Goal: Task Accomplishment & Management: Use online tool/utility

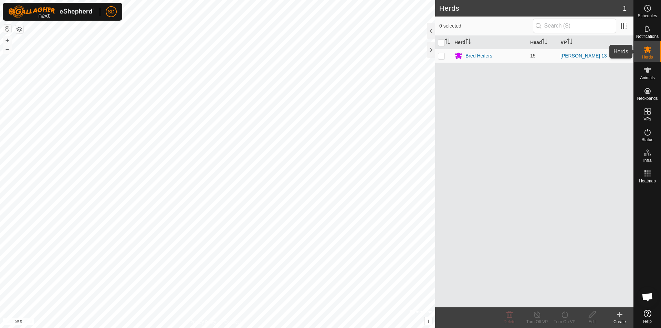
click at [646, 52] on icon at bounding box center [647, 49] width 8 height 8
click at [567, 57] on link "[PERSON_NAME] 13" at bounding box center [583, 56] width 46 height 6
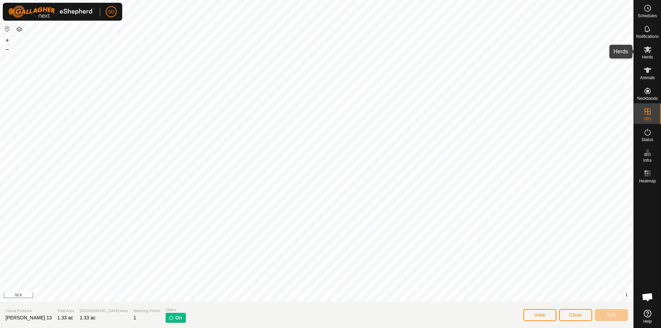
click at [649, 53] on icon at bounding box center [647, 49] width 8 height 8
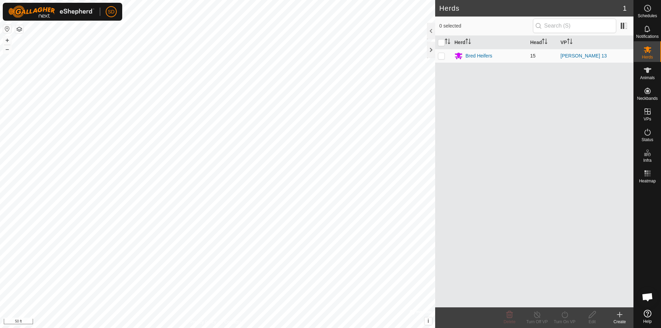
click at [439, 57] on p-checkbox at bounding box center [441, 56] width 7 height 6
checkbox input "true"
click at [560, 314] on icon at bounding box center [564, 314] width 9 height 8
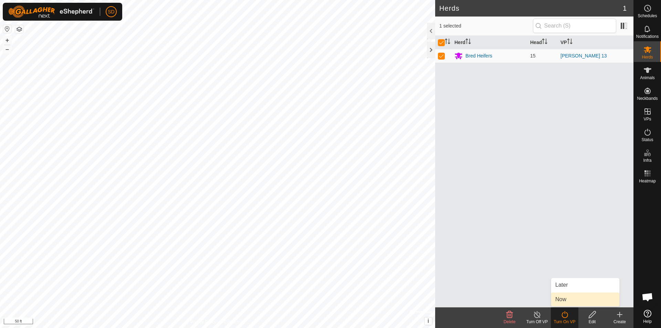
click at [566, 297] on link "Now" at bounding box center [585, 300] width 68 height 14
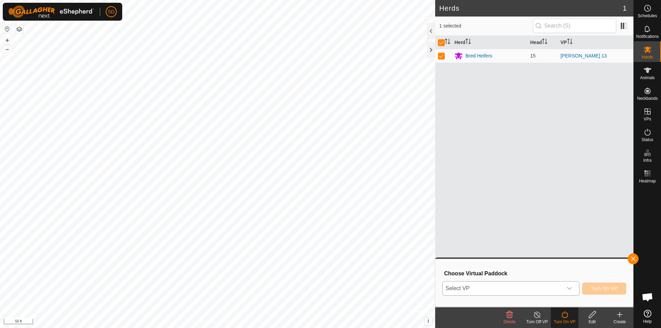
click at [567, 287] on icon "dropdown trigger" at bounding box center [570, 289] width 6 height 6
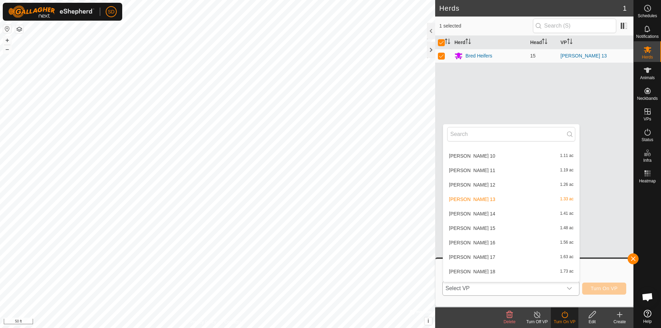
scroll to position [421, 0]
click at [478, 182] on li "Lockhart 15 1.48 ac" at bounding box center [511, 183] width 136 height 14
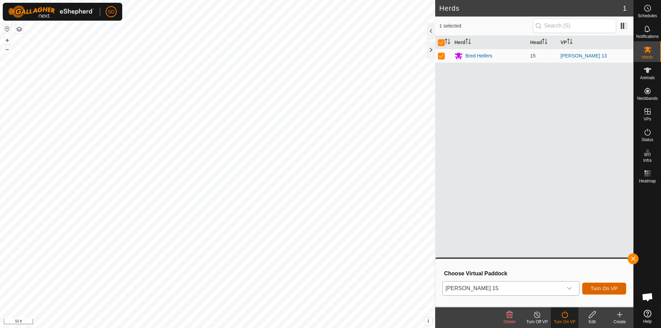
click at [610, 289] on span "Turn On VP" at bounding box center [604, 289] width 27 height 6
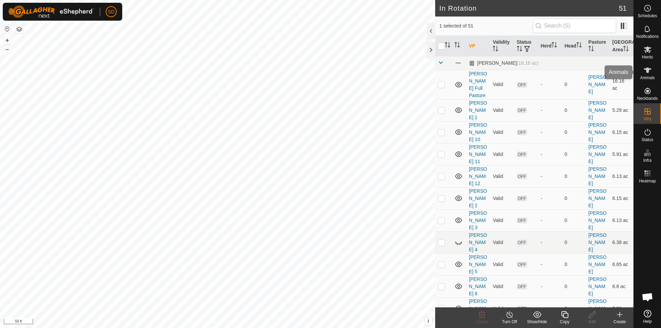
click at [647, 71] on icon at bounding box center [648, 70] width 8 height 6
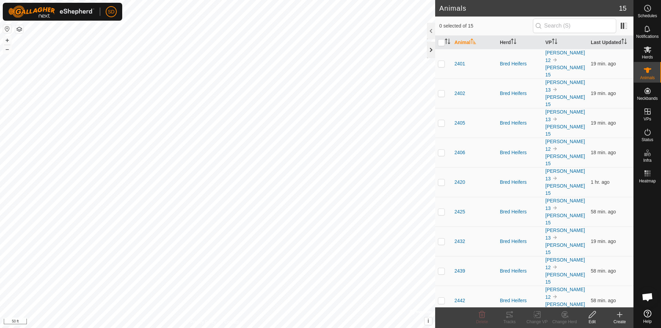
click at [432, 49] on div at bounding box center [431, 50] width 8 height 17
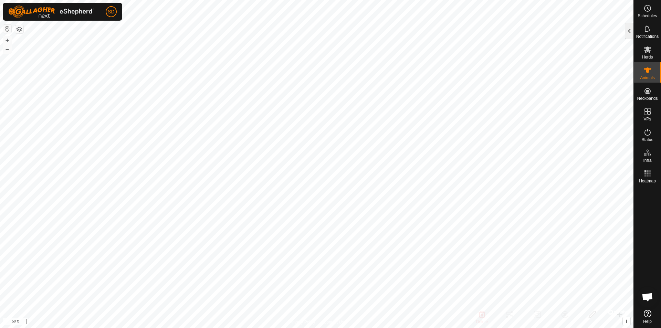
click at [629, 36] on div at bounding box center [629, 31] width 8 height 17
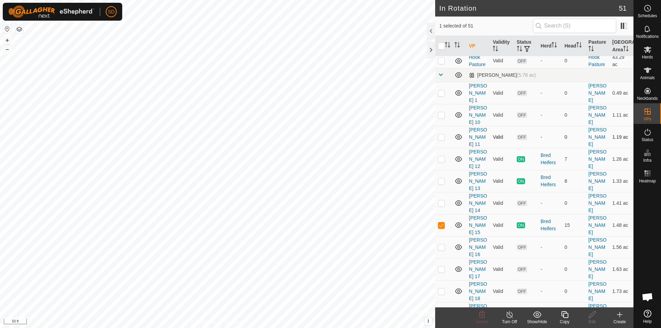
scroll to position [516, 0]
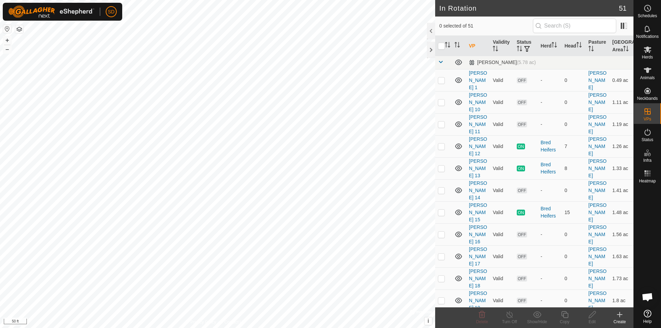
scroll to position [516, 0]
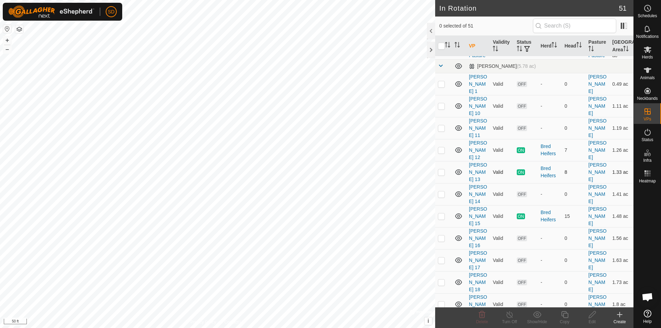
click at [441, 169] on p-checkbox at bounding box center [441, 172] width 7 height 6
checkbox input "true"
click at [441, 147] on p-checkbox at bounding box center [441, 150] width 7 height 6
checkbox input "true"
click at [512, 317] on line at bounding box center [510, 315] width 6 height 6
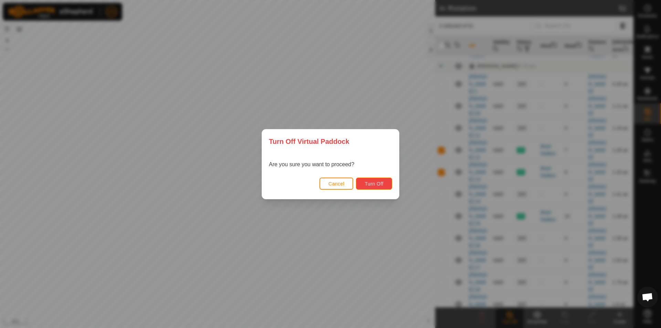
click at [378, 180] on button "Turn Off" at bounding box center [374, 184] width 36 height 12
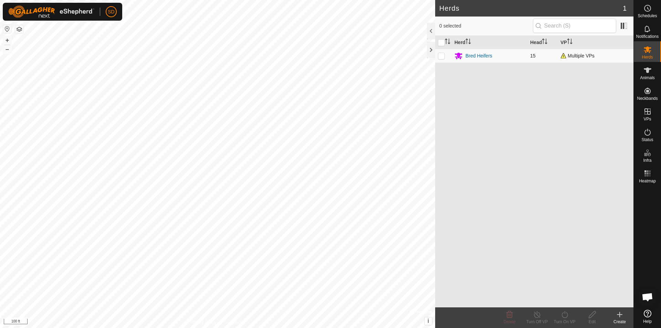
click at [440, 57] on p-checkbox at bounding box center [441, 56] width 7 height 6
checkbox input "true"
click at [542, 318] on turn-off-svg-icon at bounding box center [537, 314] width 28 height 8
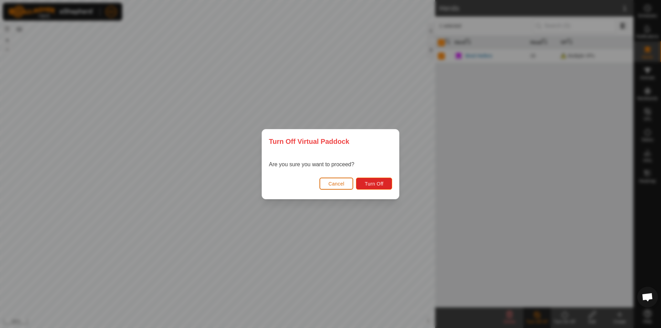
click at [326, 183] on button "Cancel" at bounding box center [336, 184] width 34 height 12
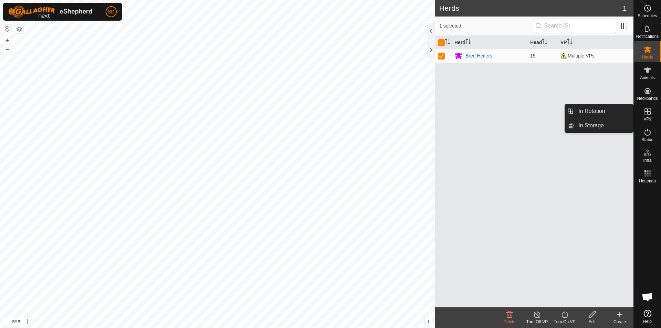
click at [648, 115] on icon at bounding box center [647, 111] width 8 height 8
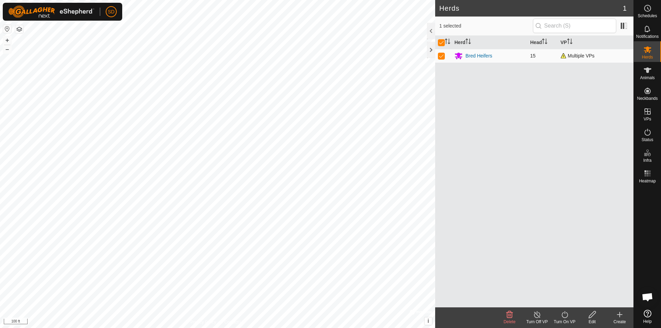
click at [438, 55] on p-checkbox at bounding box center [441, 56] width 7 height 6
checkbox input "false"
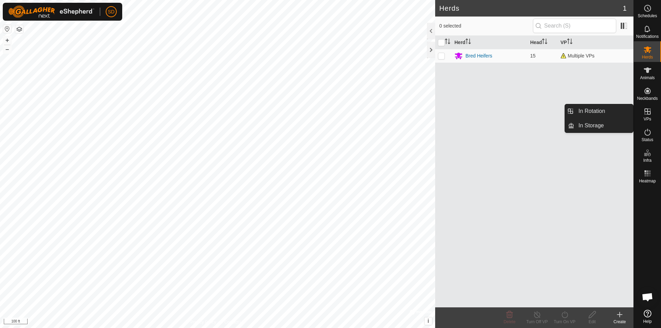
click at [648, 111] on icon at bounding box center [647, 111] width 6 height 6
click at [613, 109] on link "In Rotation" at bounding box center [603, 111] width 59 height 14
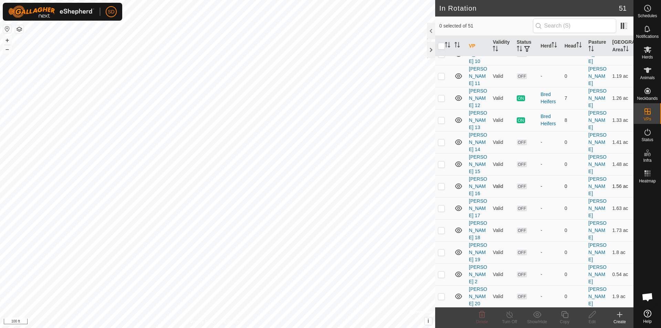
scroll to position [482, 0]
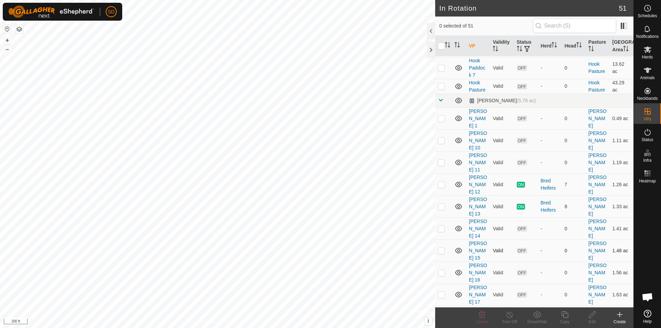
click at [443, 248] on p-checkbox at bounding box center [441, 251] width 7 height 6
checkbox input "false"
click at [443, 182] on p-checkbox at bounding box center [441, 185] width 7 height 6
checkbox input "true"
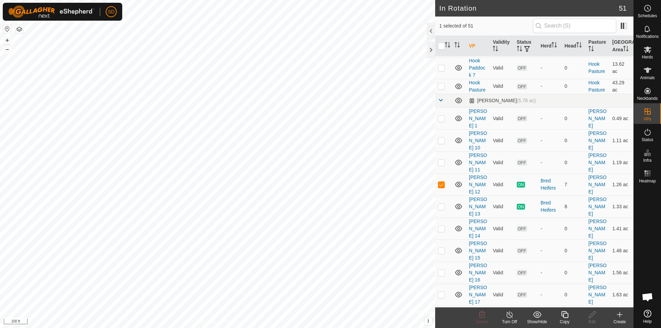
click at [508, 317] on icon at bounding box center [509, 314] width 9 height 8
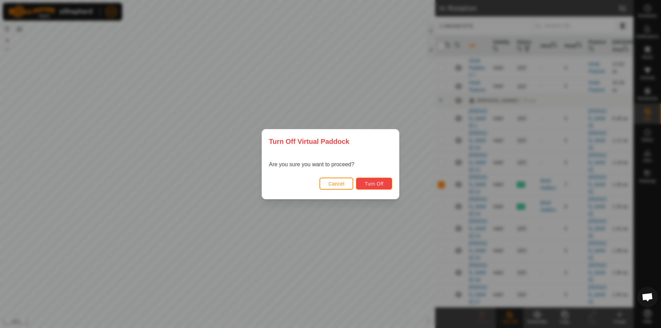
click at [381, 183] on span "Turn Off" at bounding box center [373, 184] width 19 height 6
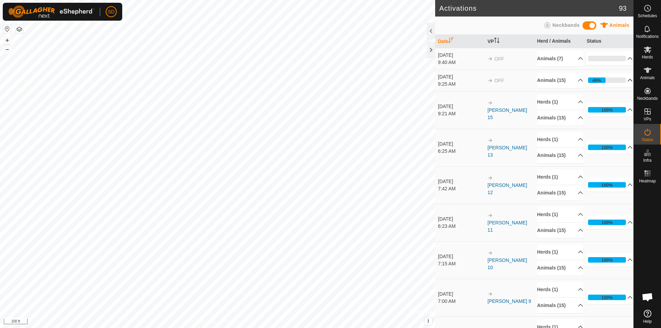
click at [624, 81] on p-accordion-header "46%" at bounding box center [609, 80] width 46 height 14
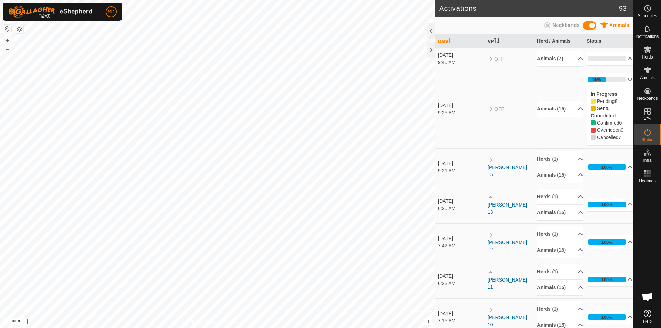
click at [624, 81] on p-accordion-header "46%" at bounding box center [609, 80] width 46 height 14
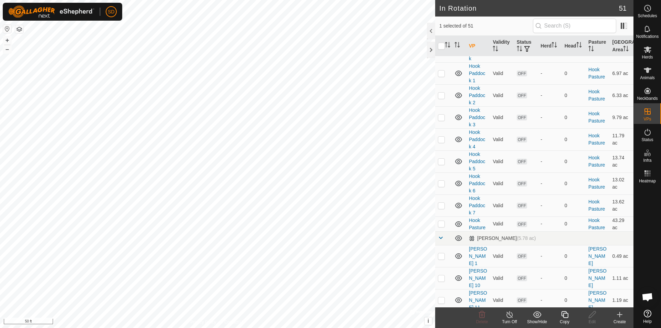
scroll to position [516, 0]
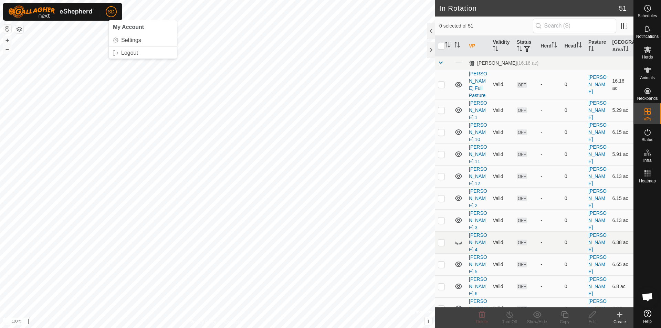
click at [109, 13] on span "SD" at bounding box center [111, 11] width 7 height 7
click at [124, 54] on link "Logout" at bounding box center [143, 52] width 68 height 11
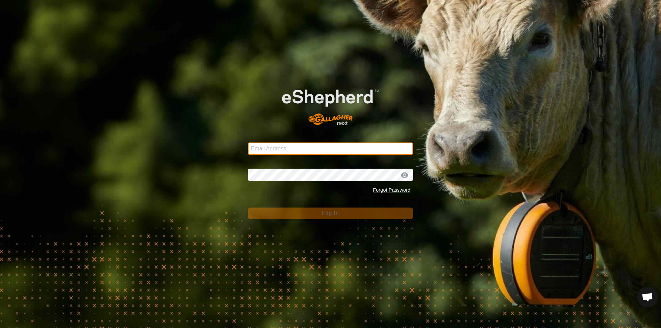
click at [263, 146] on input "Email Address" at bounding box center [330, 148] width 165 height 12
click at [283, 148] on input "sdykstra4495@gmail.com" at bounding box center [330, 148] width 165 height 12
type input "sdykstra4496@gmail.com"
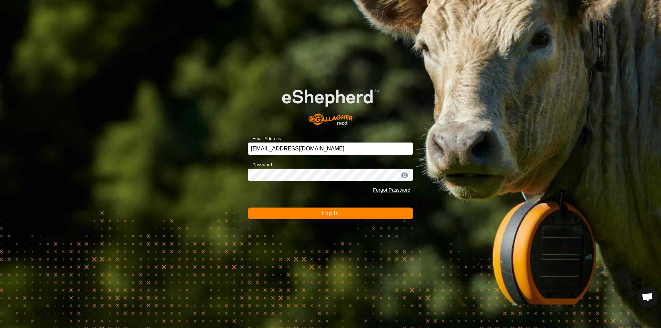
click at [331, 210] on button "Log In" at bounding box center [330, 214] width 165 height 12
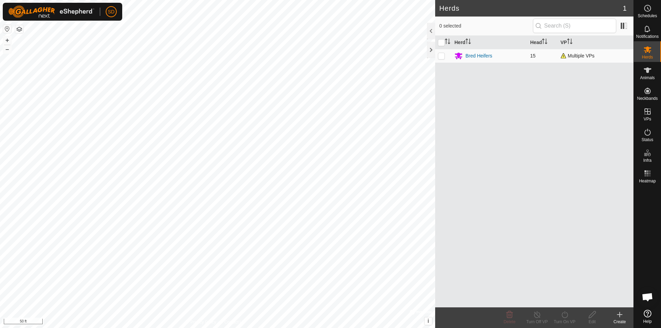
click at [441, 55] on p-checkbox at bounding box center [441, 56] width 7 height 6
checkbox input "true"
click at [442, 56] on p-checkbox at bounding box center [441, 56] width 7 height 6
checkbox input "false"
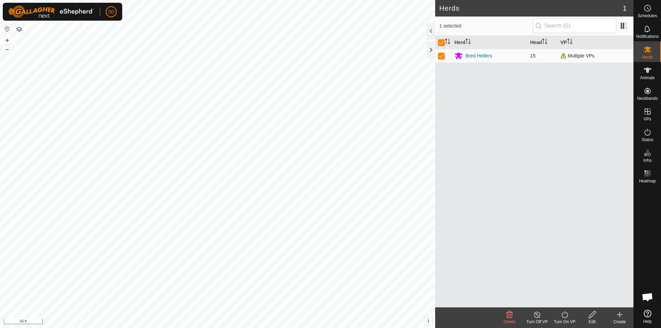
checkbox input "false"
click at [442, 56] on p-checkbox at bounding box center [441, 56] width 7 height 6
checkbox input "true"
click at [561, 317] on icon at bounding box center [564, 314] width 9 height 8
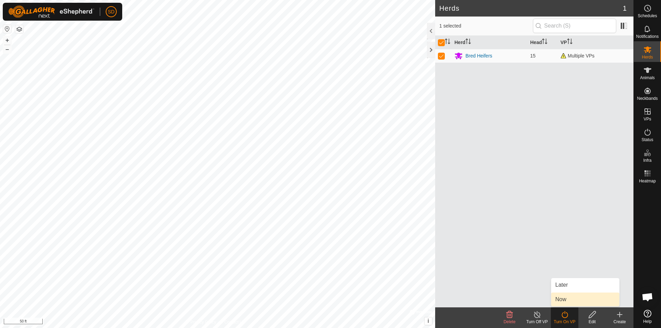
click at [570, 301] on link "Now" at bounding box center [585, 300] width 68 height 14
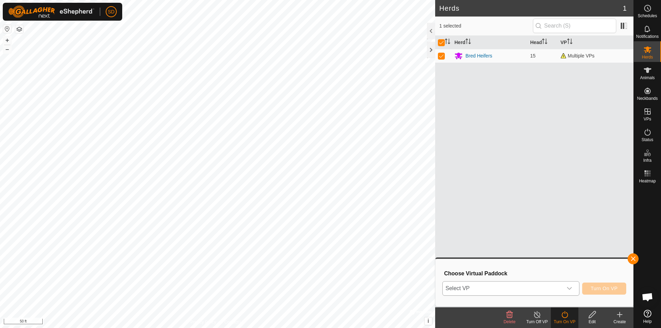
click at [570, 289] on icon "dropdown trigger" at bounding box center [570, 289] width 6 height 6
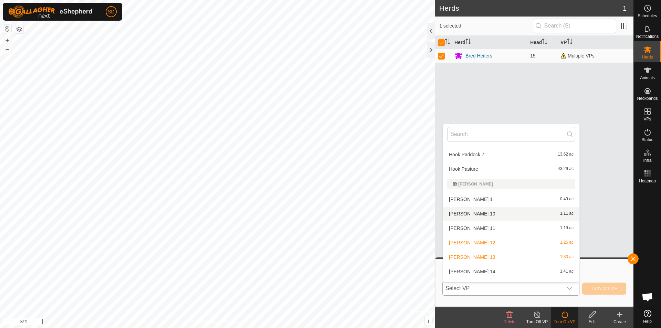
scroll to position [386, 0]
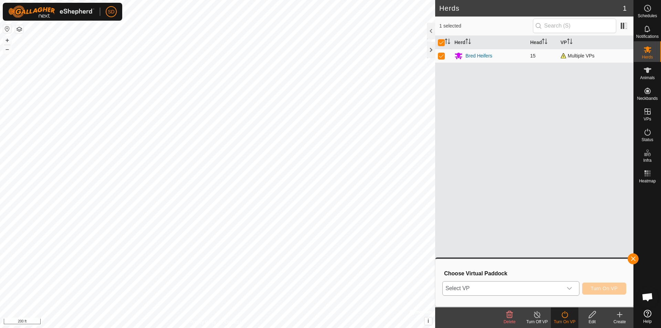
click at [439, 55] on p-checkbox at bounding box center [441, 56] width 7 height 6
checkbox input "false"
click at [645, 70] on icon at bounding box center [648, 70] width 8 height 6
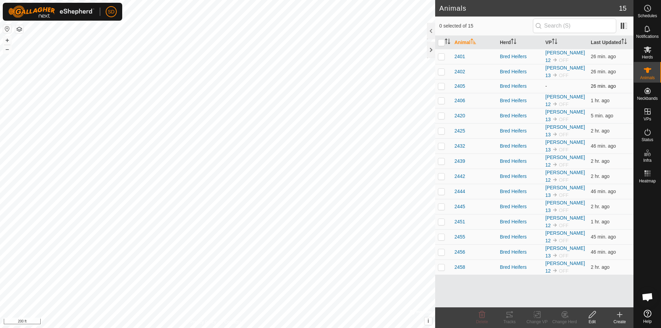
click at [549, 86] on td "-" at bounding box center [564, 86] width 45 height 14
click at [547, 87] on td "-" at bounding box center [564, 86] width 45 height 14
click at [441, 87] on p-checkbox at bounding box center [441, 86] width 7 height 6
click at [536, 314] on icon at bounding box center [537, 314] width 9 height 8
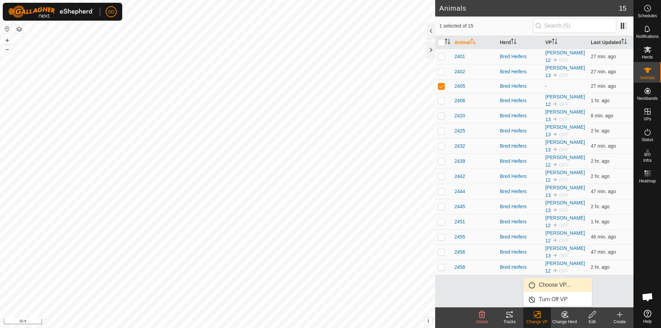
click at [551, 284] on link "Choose VP..." at bounding box center [558, 285] width 68 height 14
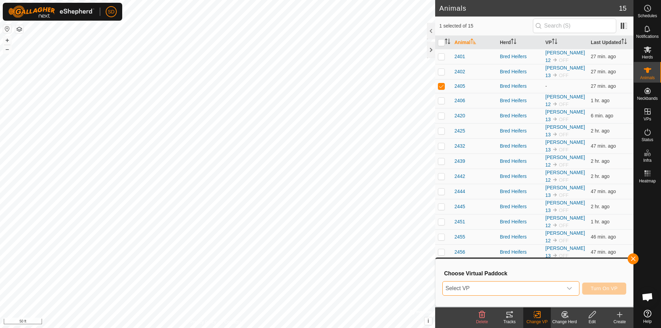
click at [538, 287] on span "Select VP" at bounding box center [503, 289] width 120 height 14
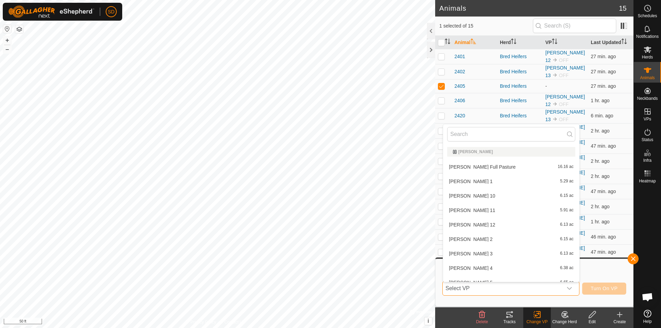
click at [538, 287] on span "Select VP" at bounding box center [503, 289] width 120 height 14
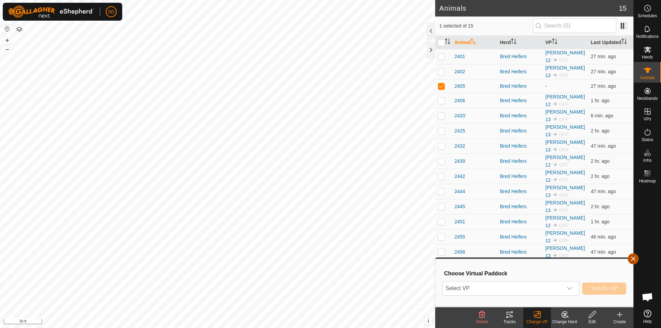
click at [632, 260] on button "button" at bounding box center [632, 258] width 11 height 11
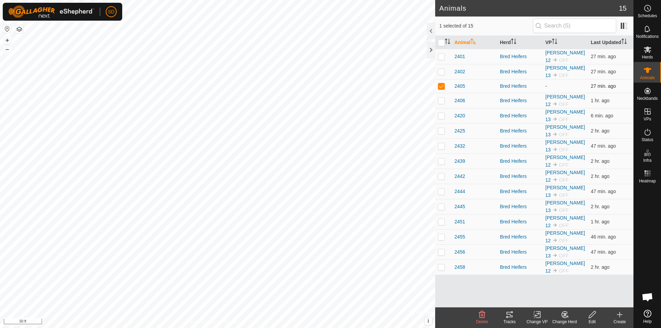
click at [442, 87] on p-checkbox at bounding box center [441, 86] width 7 height 6
checkbox input "false"
